Goal: Information Seeking & Learning: Find specific fact

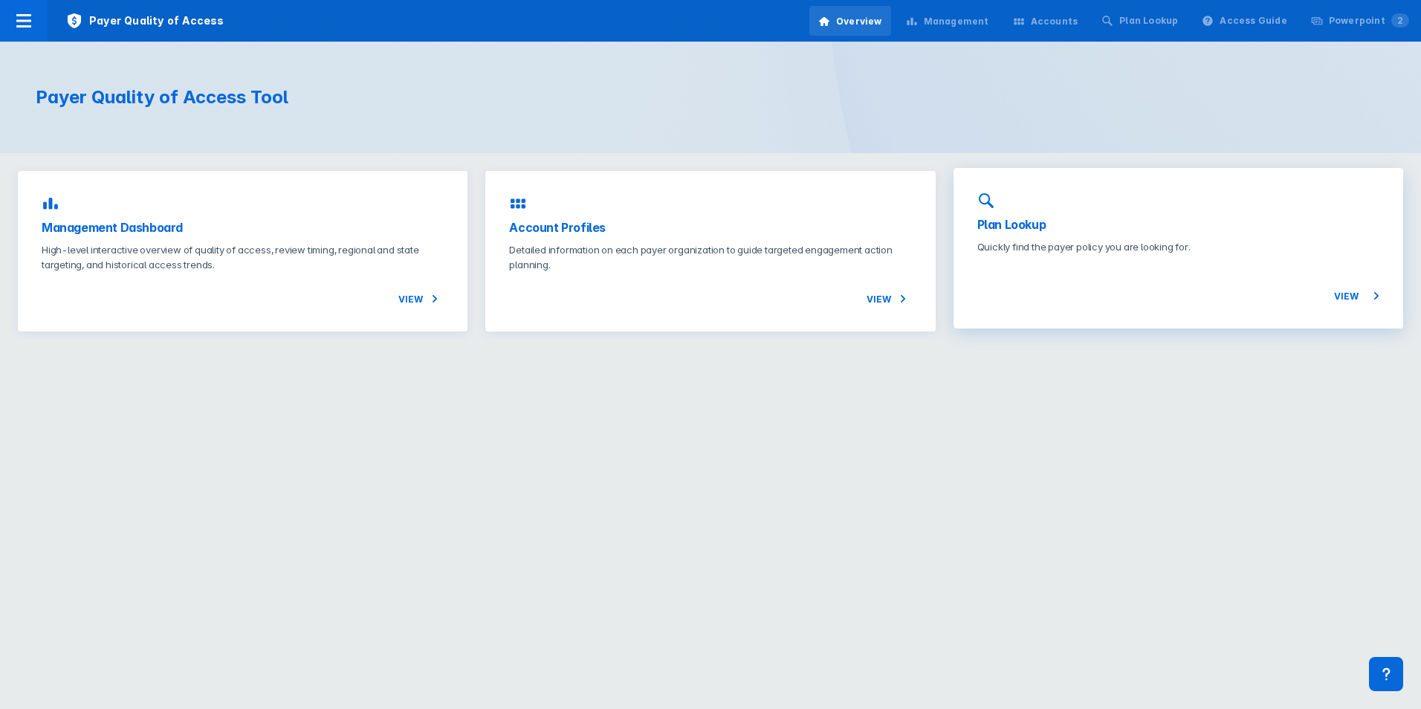
click at [1025, 225] on h3 "Plan Lookup" at bounding box center [1178, 224] width 402 height 18
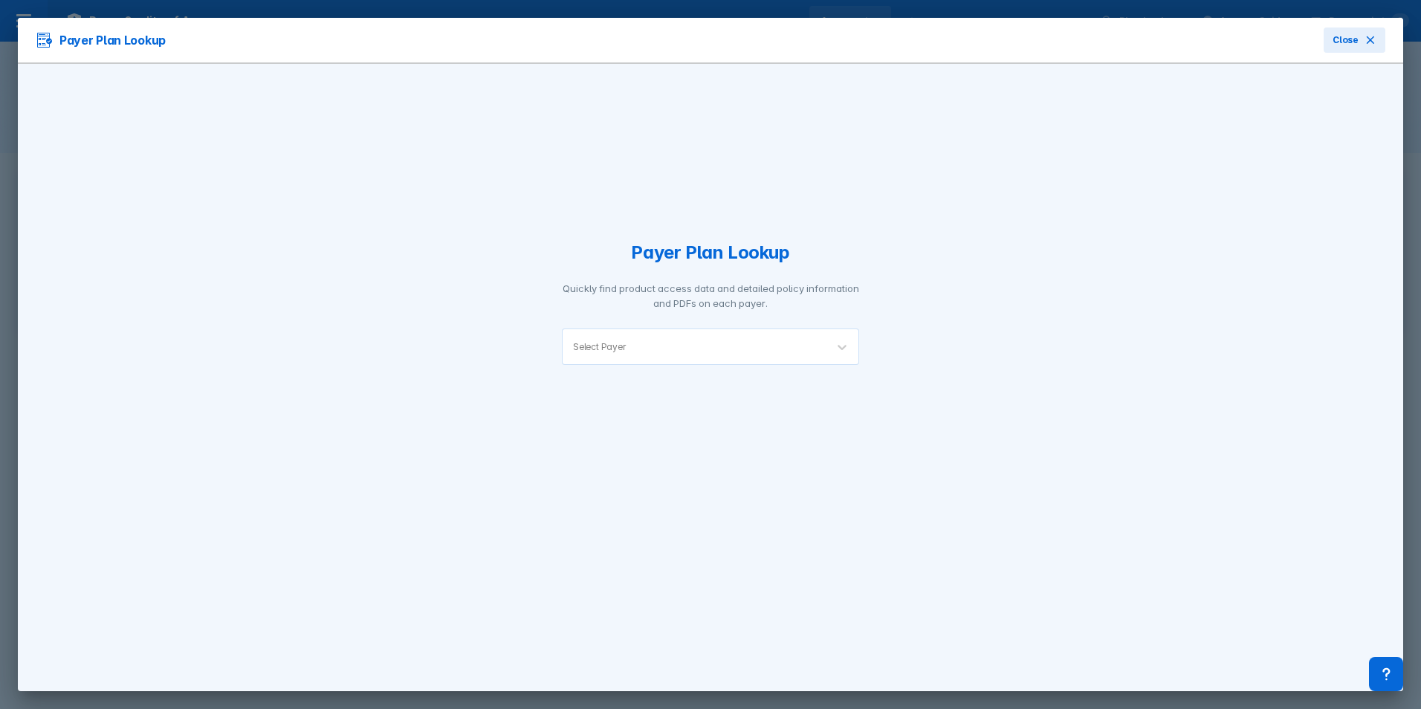
click at [676, 343] on div at bounding box center [722, 347] width 187 height 14
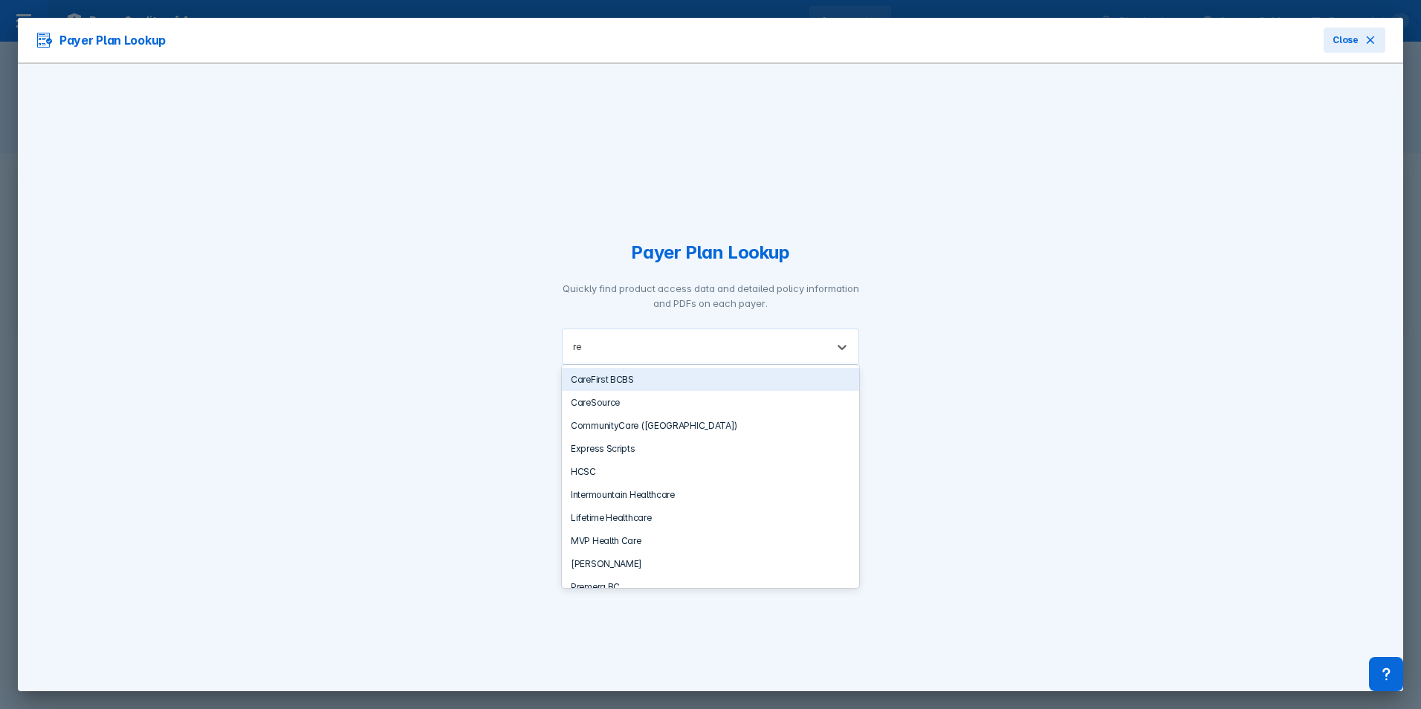
type input "r"
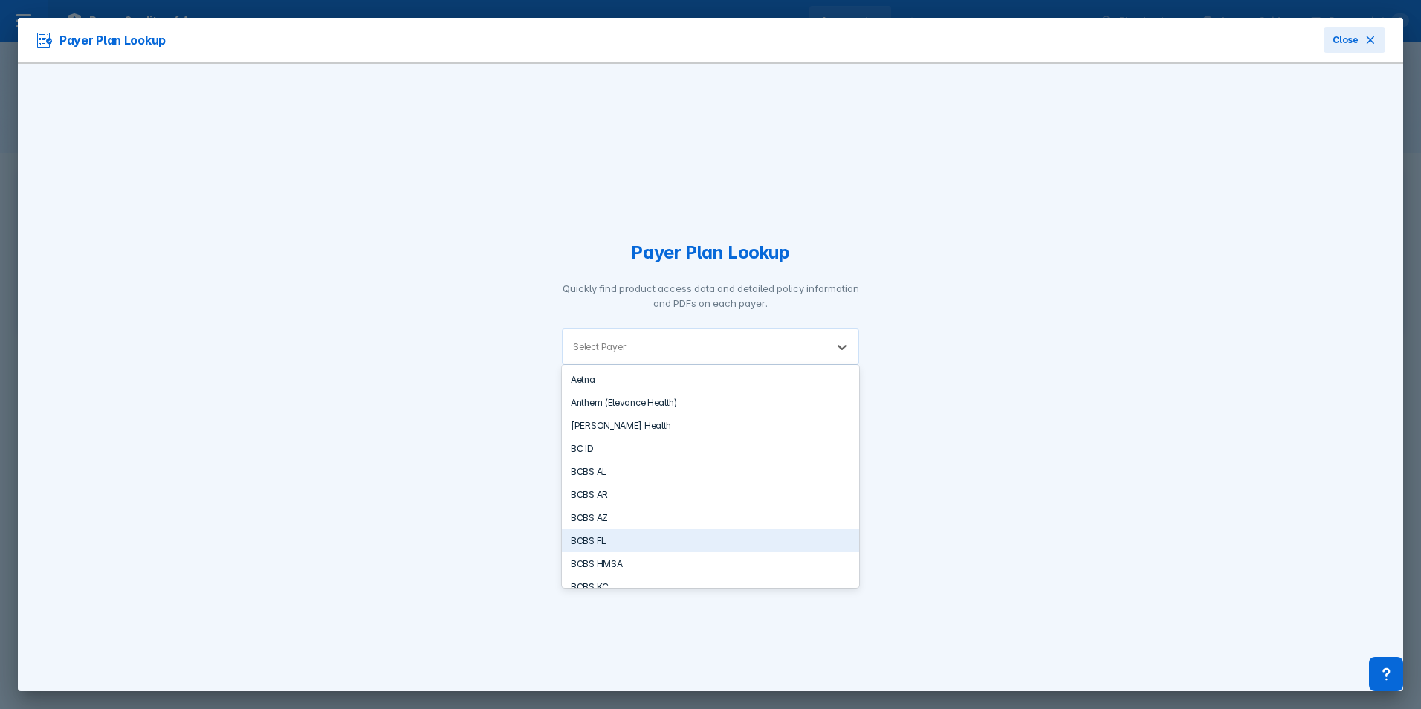
click at [597, 539] on div "BCBS FL" at bounding box center [710, 540] width 297 height 23
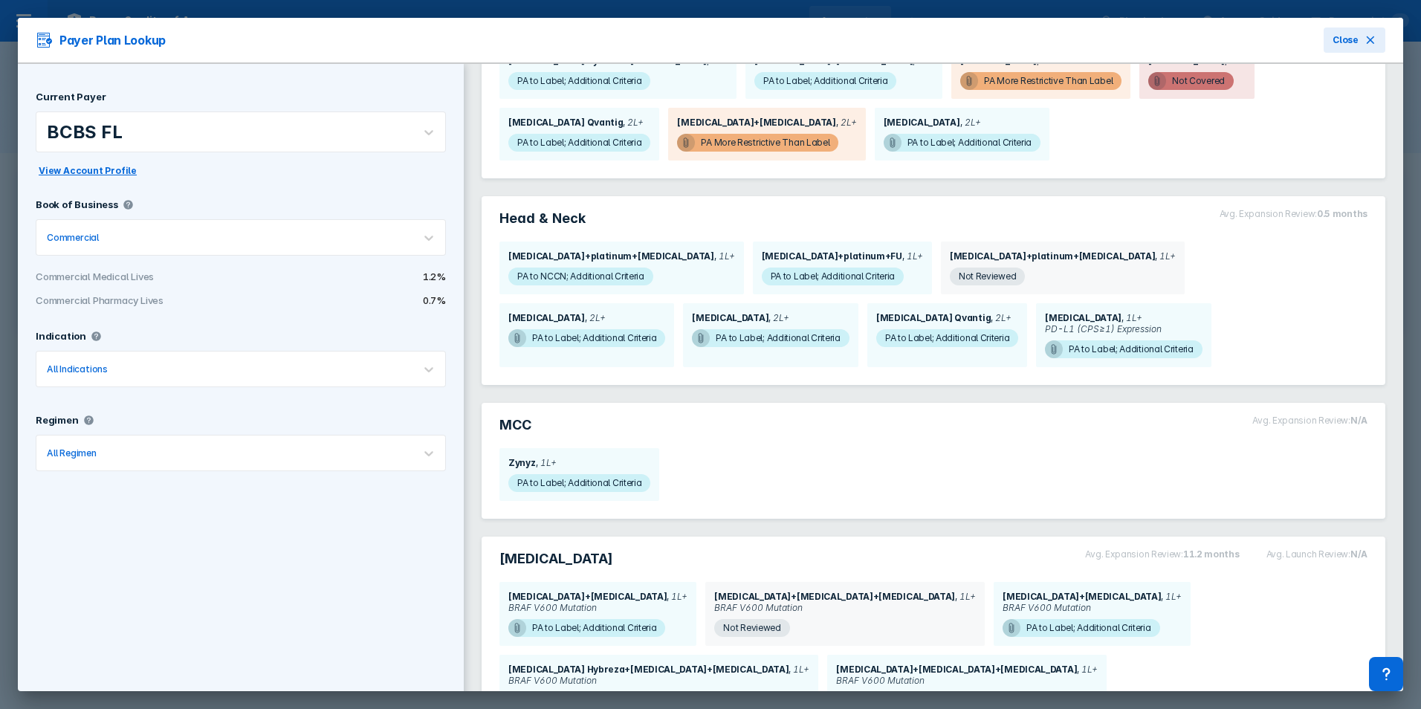
scroll to position [2378, 0]
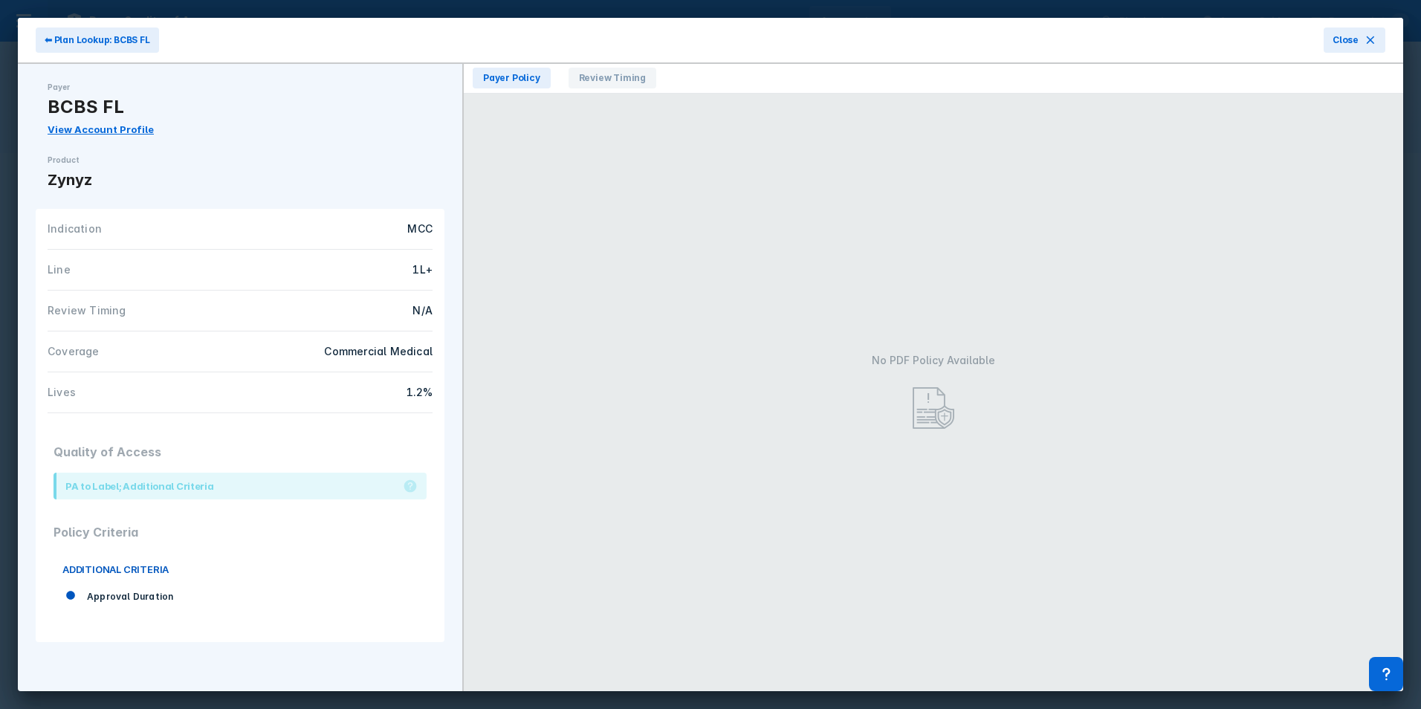
click at [940, 397] on img at bounding box center [933, 408] width 42 height 42
click at [1335, 40] on span "Close" at bounding box center [1345, 39] width 26 height 13
